Goal: Communication & Community: Answer question/provide support

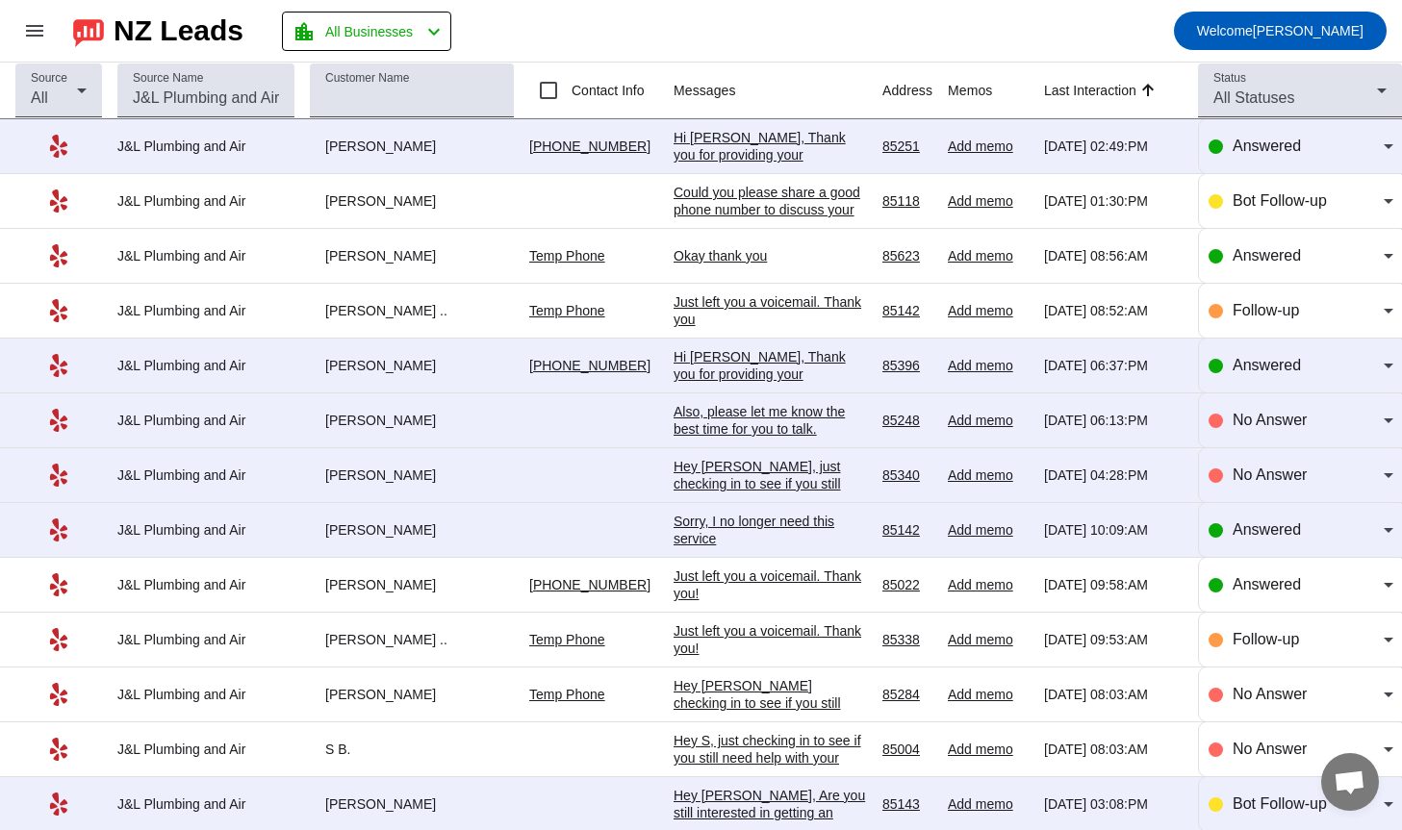
click at [757, 140] on div "Hi [PERSON_NAME], Thank you for providing your information! We'll get back to y…" at bounding box center [769, 172] width 193 height 87
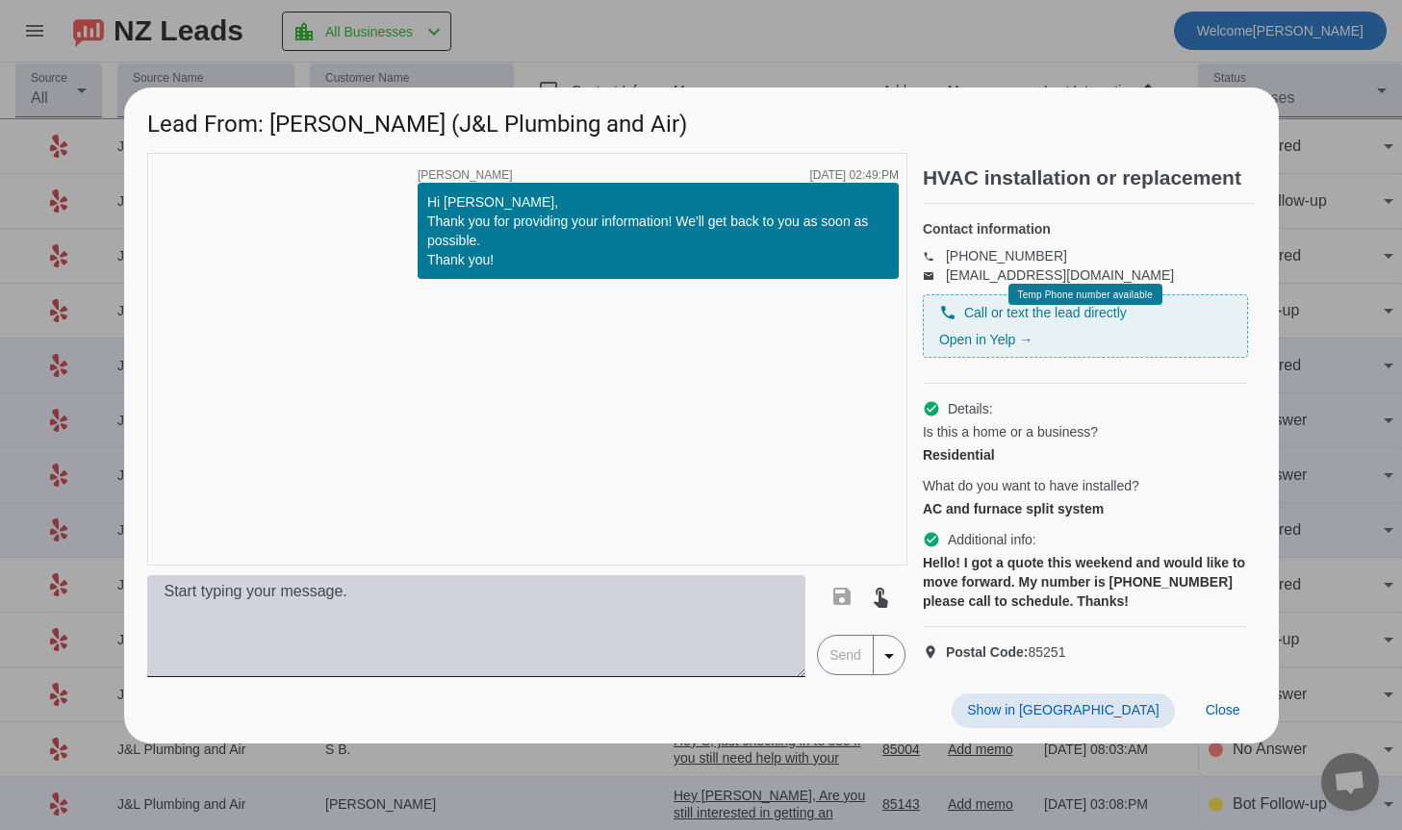
click at [411, 618] on textarea at bounding box center [476, 626] width 659 height 102
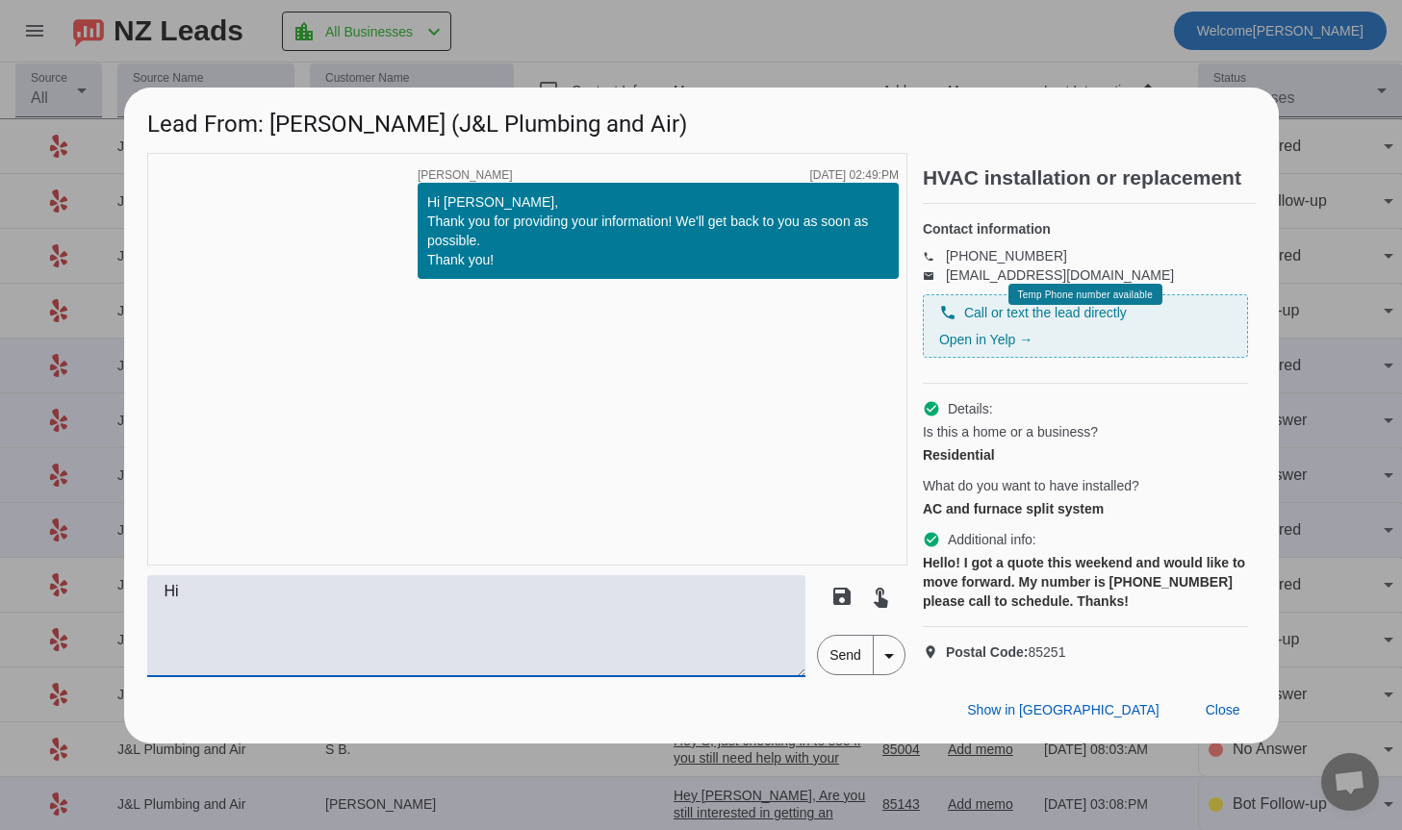
type textarea "H"
click at [1133, 610] on div "Hello! I got a quote this weekend and would like to move forward. My number is …" at bounding box center [1085, 582] width 325 height 58
click at [412, 614] on textarea at bounding box center [476, 626] width 659 height 102
type textarea "Thank you [PERSON_NAME]! Have a great day!"
click at [842, 670] on span "Send" at bounding box center [845, 655] width 55 height 38
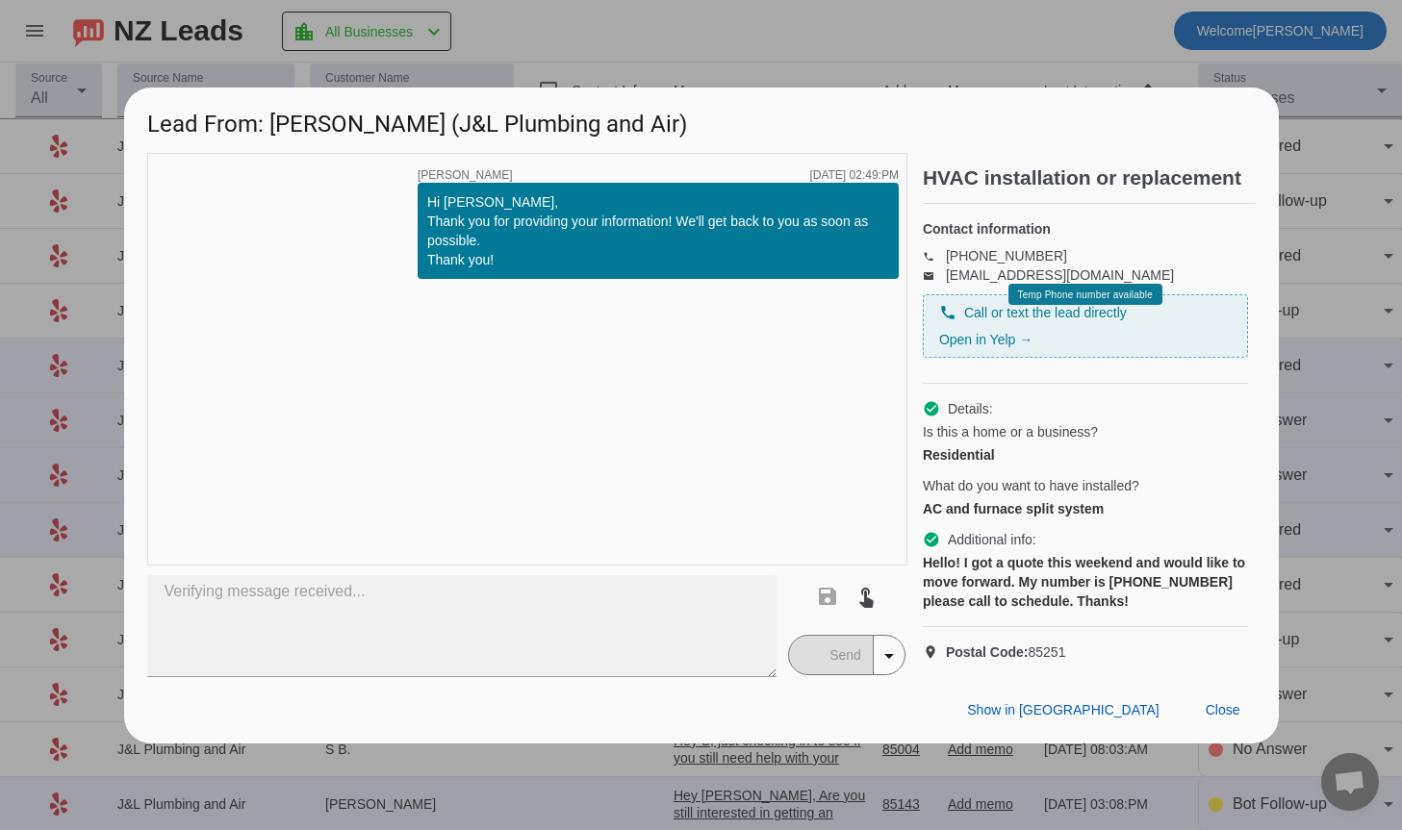
type textarea "Thank you [PERSON_NAME]! Have a great day!"
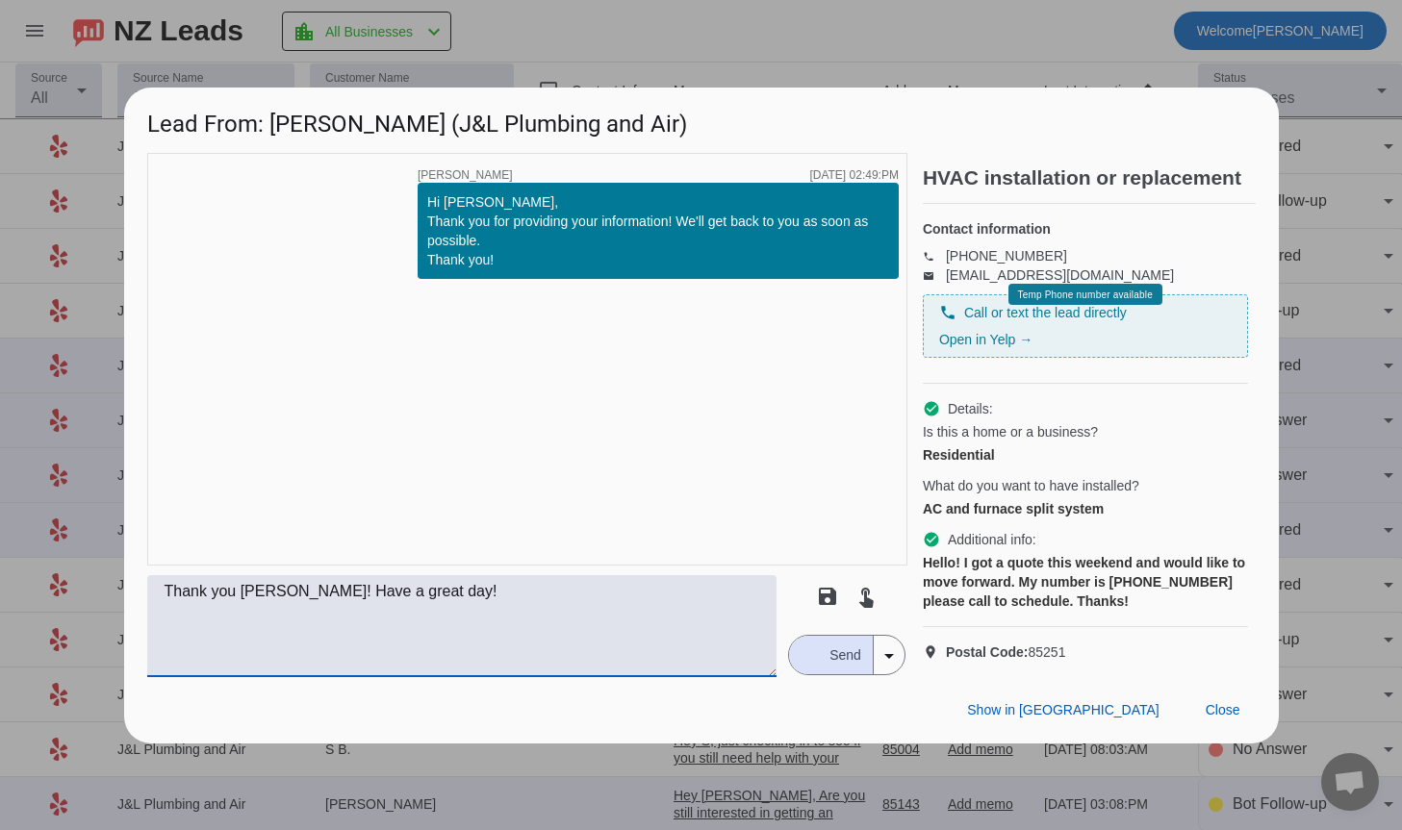
click at [537, 629] on textarea "Thank you [PERSON_NAME]! Have a great day!" at bounding box center [462, 626] width 630 height 102
click at [565, 651] on textarea "Thank you [PERSON_NAME]! Have a great day!" at bounding box center [462, 626] width 630 height 102
click at [588, 615] on textarea "Thank you [PERSON_NAME]! Have a great day!" at bounding box center [462, 626] width 630 height 102
click at [826, 668] on span "Send" at bounding box center [845, 655] width 55 height 38
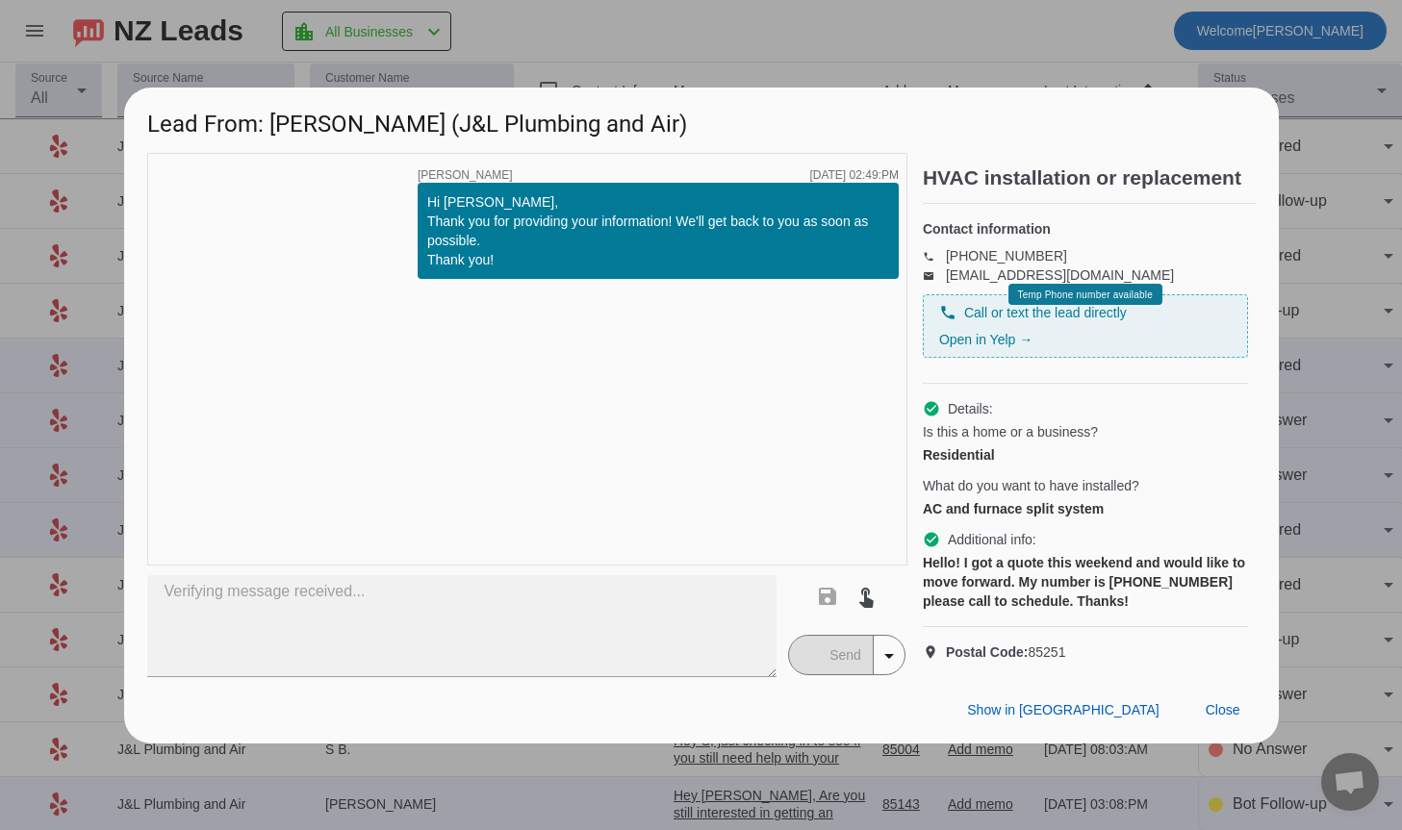
type textarea "Thank you [PERSON_NAME]! Have a great day!"
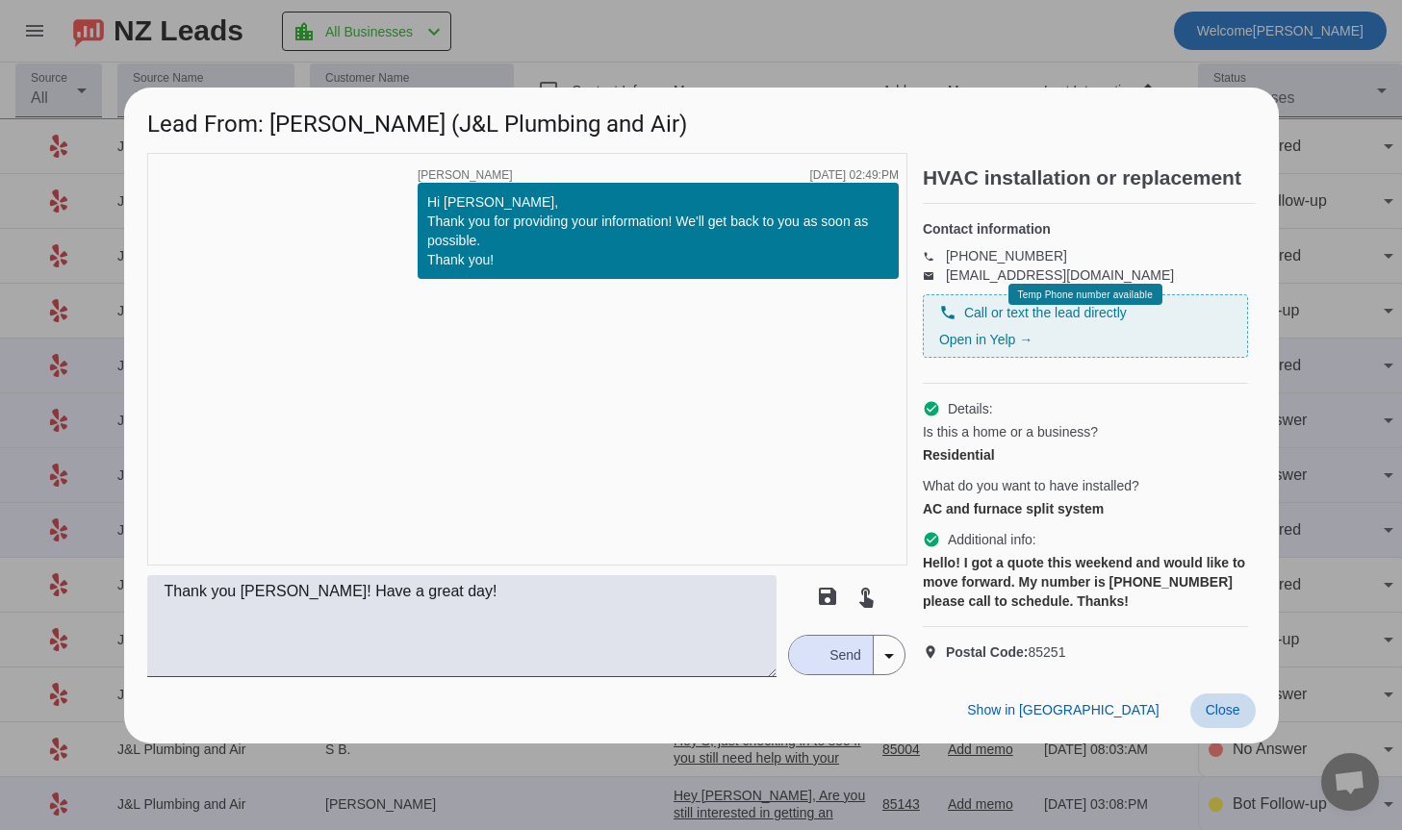
click at [1249, 722] on span at bounding box center [1222, 711] width 65 height 35
